Goal: Check status: Check status

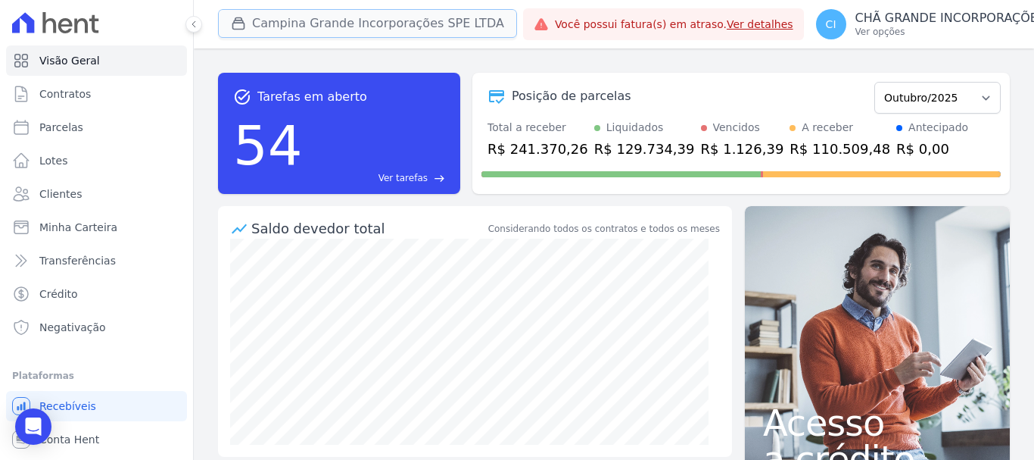
click at [292, 24] on button "Campina Grande Incorporações SPE LTDA" at bounding box center [367, 23] width 299 height 29
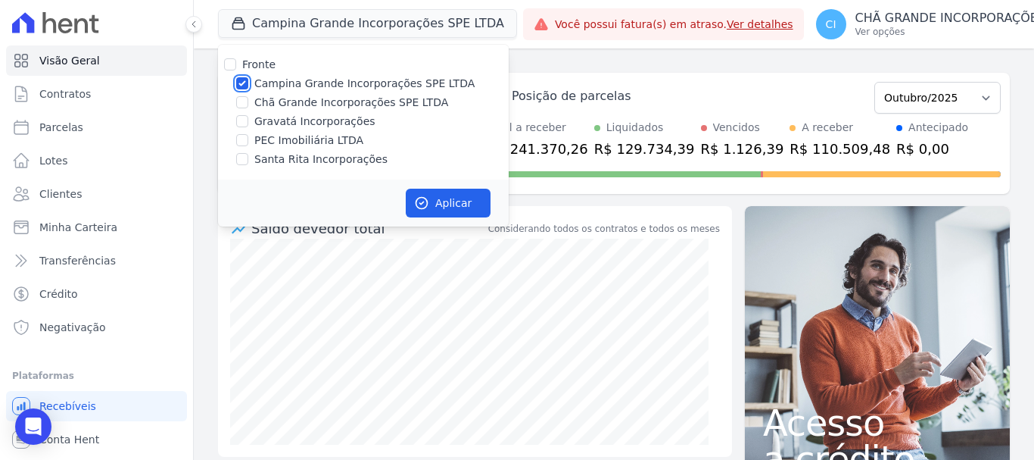
click at [240, 78] on input "Campina Grande Incorporações SPE LTDA" at bounding box center [242, 83] width 12 height 12
checkbox input "false"
click at [242, 99] on input "Chã Grande Incorporações SPE LTDA" at bounding box center [242, 102] width 12 height 12
checkbox input "true"
click at [438, 195] on button "Aplicar" at bounding box center [448, 203] width 85 height 29
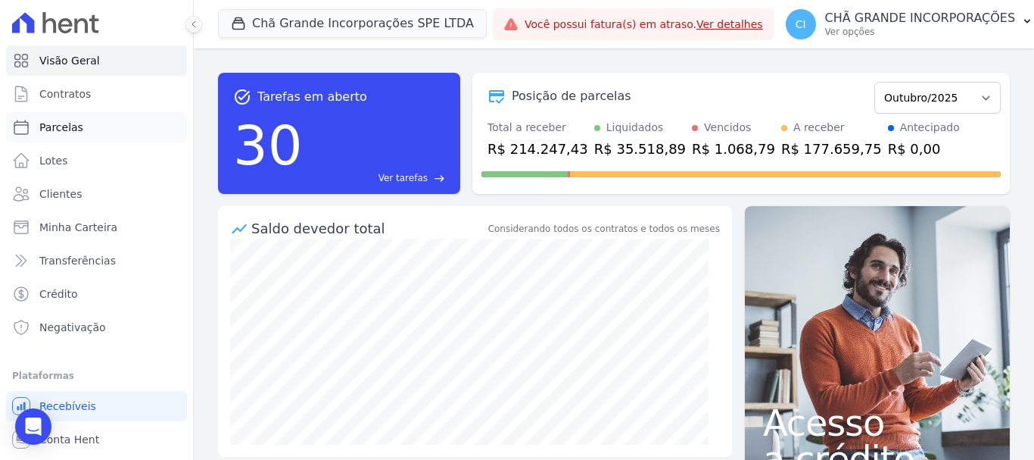
click at [80, 128] on link "Parcelas" at bounding box center [96, 127] width 181 height 30
select select
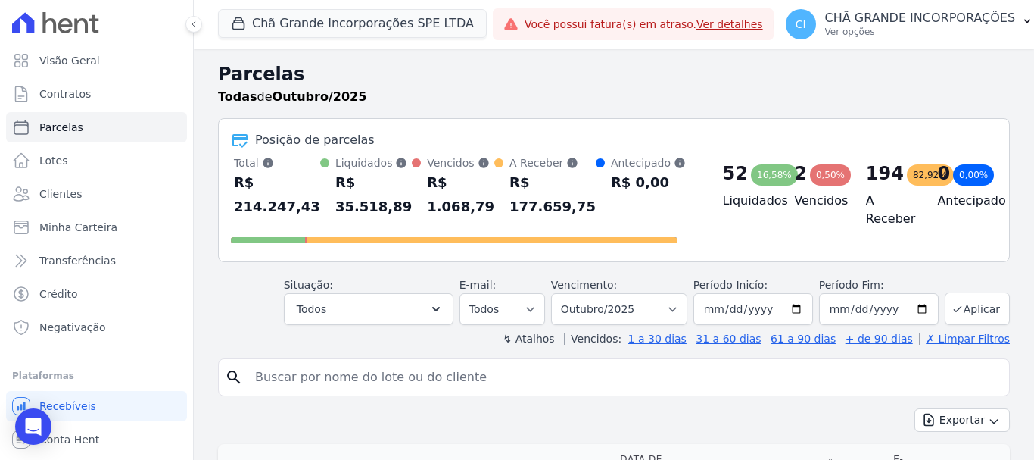
click at [286, 380] on input "search" at bounding box center [624, 377] width 757 height 30
type input "MIQUEIAS [PERSON_NAME]"
select select
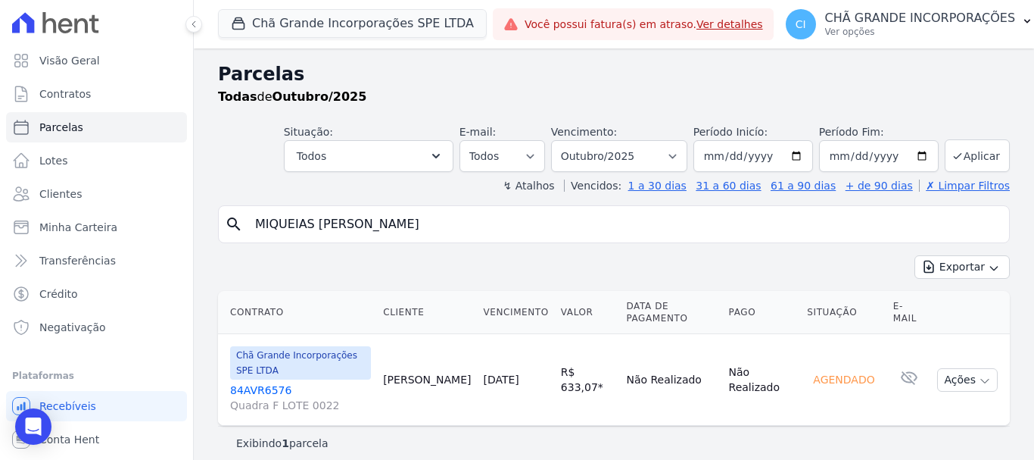
scroll to position [12, 0]
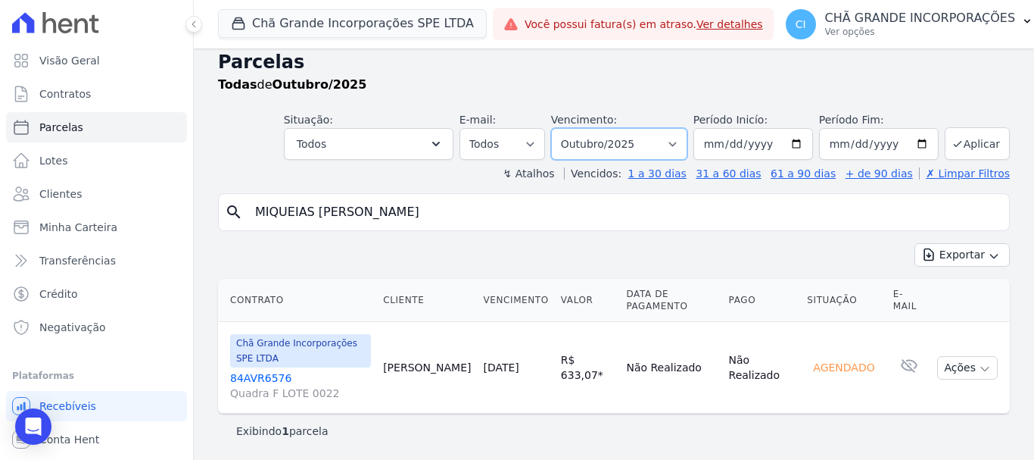
click at [679, 142] on select "Filtrar por período ──────── Todos os meses Outubro/2019 Novembro/2019 Dezembro…" at bounding box center [619, 144] width 136 height 32
click at [263, 379] on link "84AVR6576 Quadra F LOTE 0022" at bounding box center [300, 385] width 141 height 30
